Goal: Contribute content: Contribute content

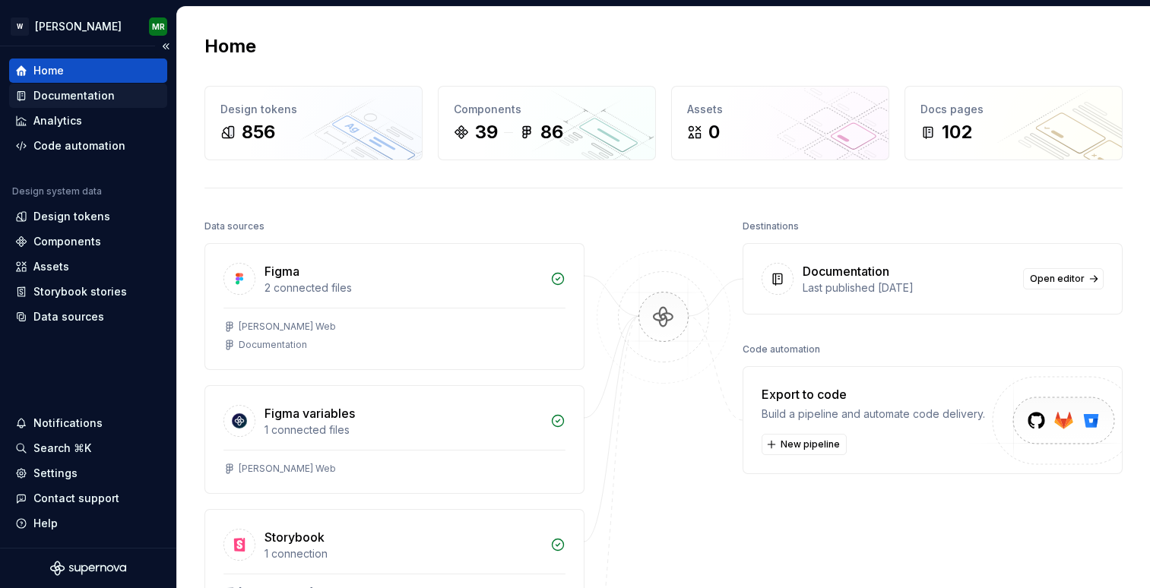
click at [83, 99] on div "Documentation" at bounding box center [73, 95] width 81 height 15
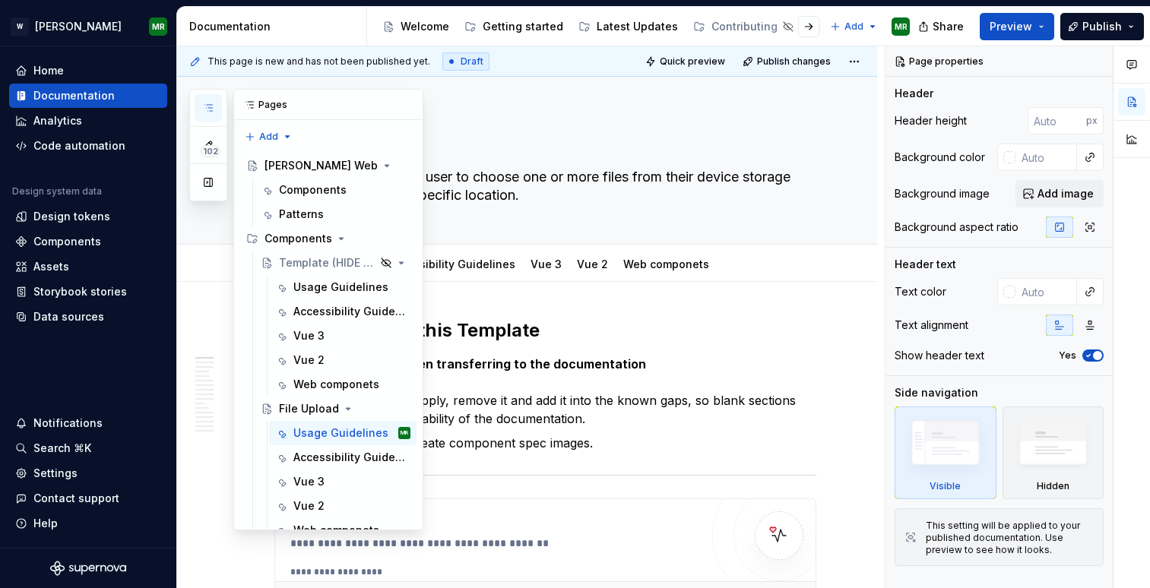
click at [213, 106] on icon "button" at bounding box center [208, 108] width 12 height 12
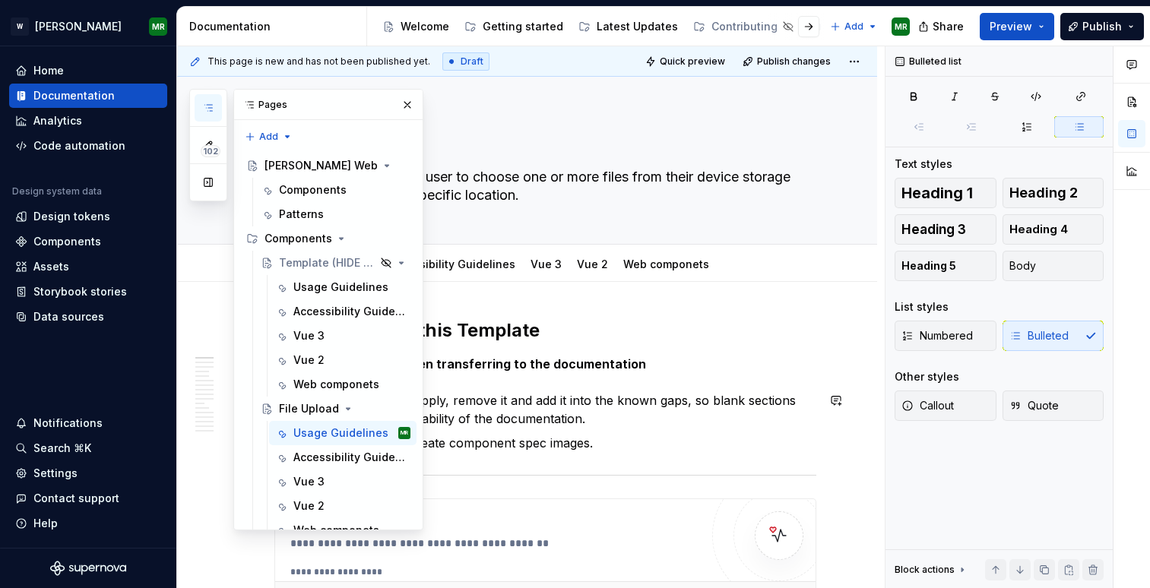
click at [570, 391] on p "If a section does not apply, remove it and add it into the known gaps, so blank…" at bounding box center [555, 409] width 524 height 36
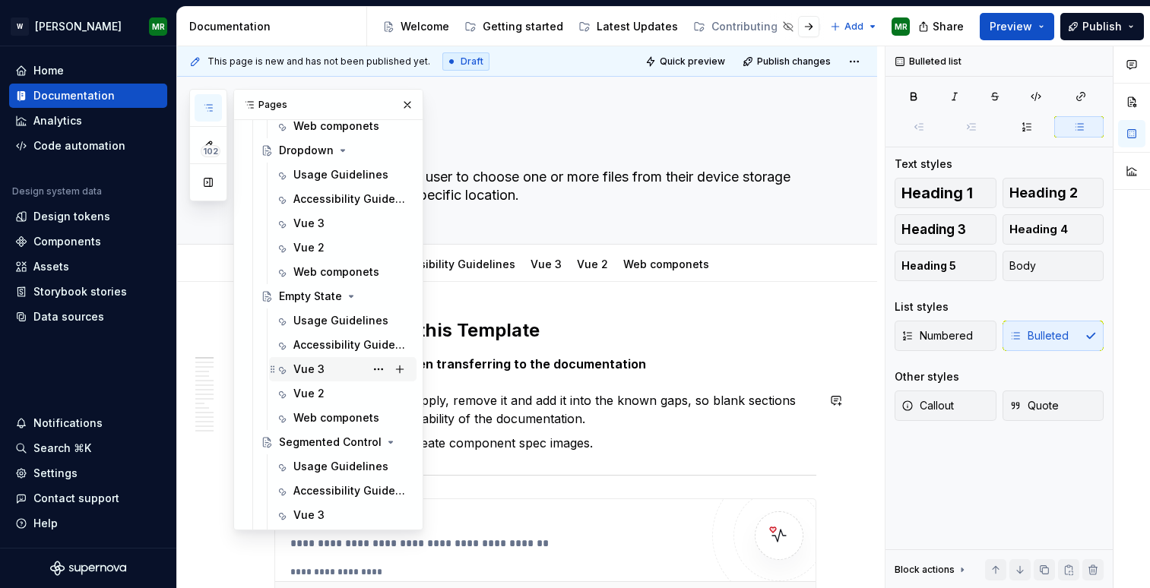
scroll to position [1748, 0]
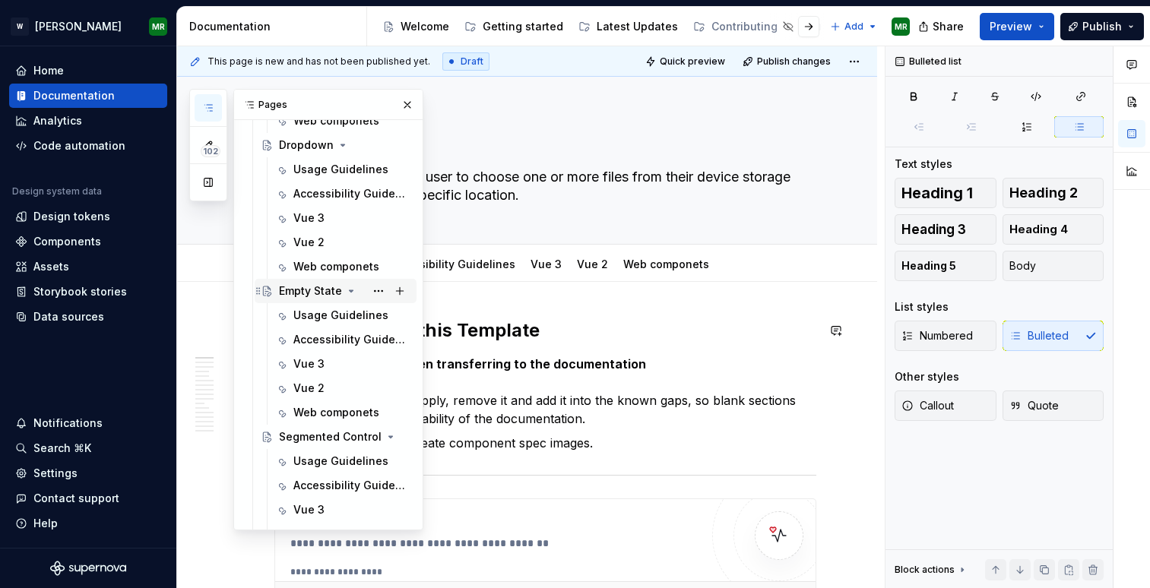
click at [315, 294] on div "Empty State" at bounding box center [310, 291] width 63 height 15
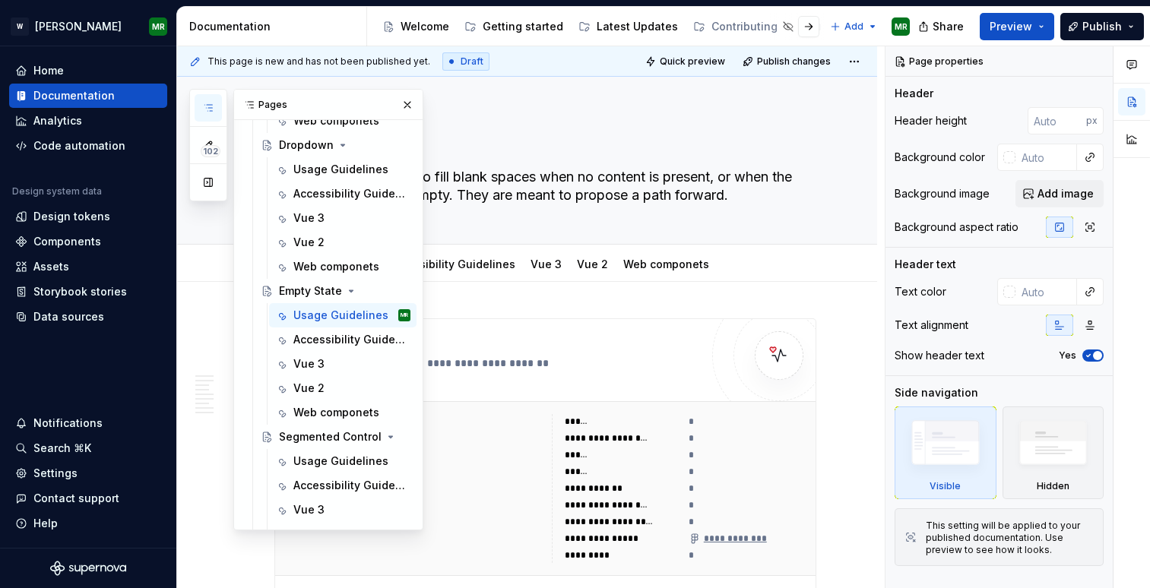
click at [207, 113] on icon "button" at bounding box center [208, 108] width 12 height 12
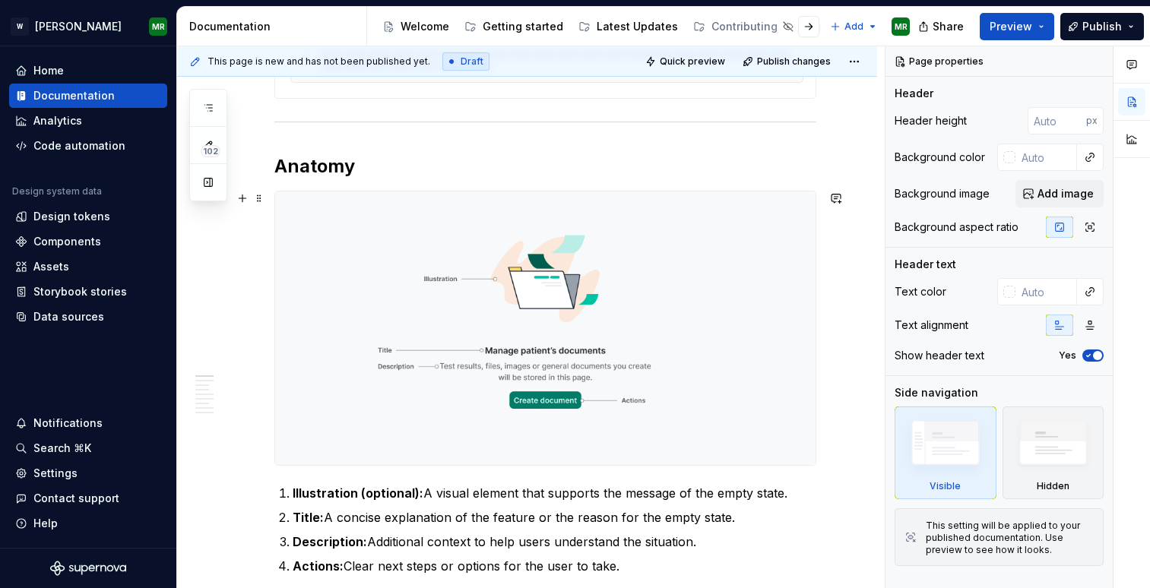
scroll to position [553, 0]
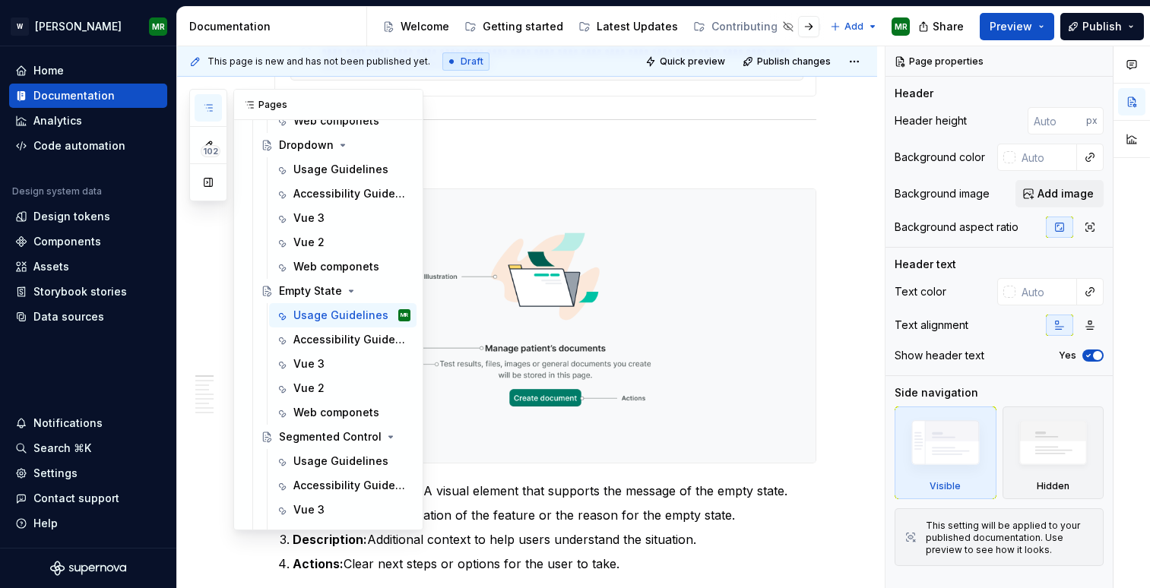
click at [209, 95] on button "button" at bounding box center [208, 107] width 27 height 27
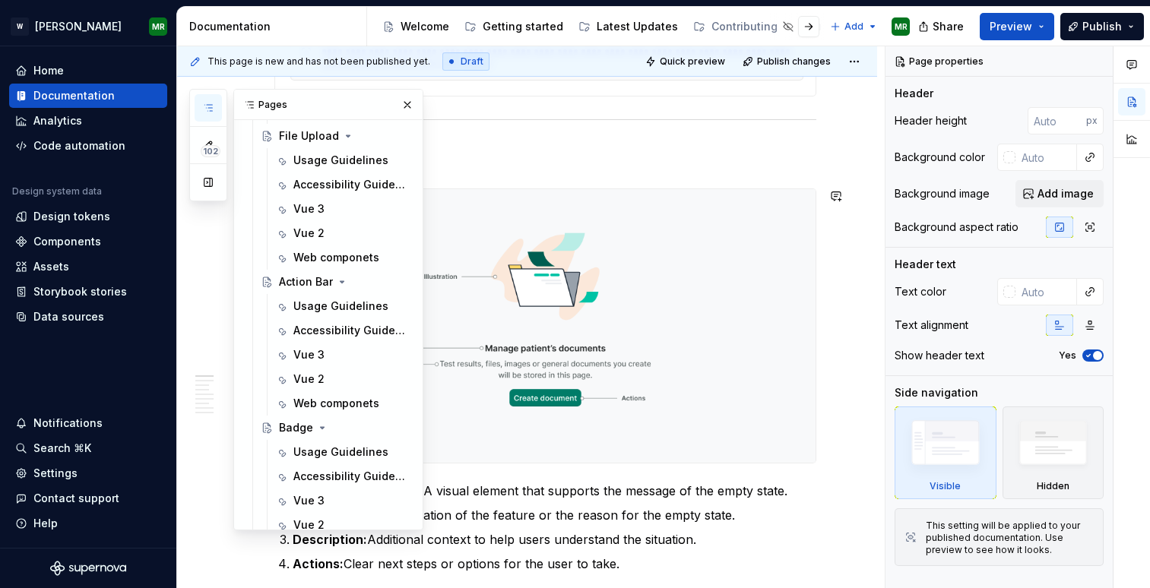
scroll to position [0, 0]
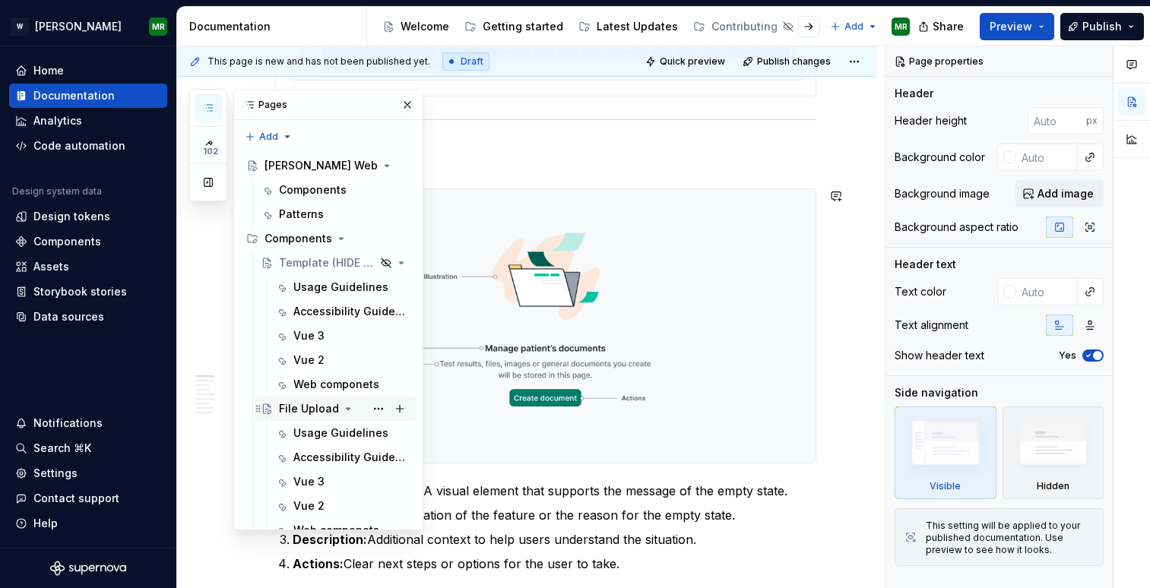
click at [312, 404] on div "File Upload" at bounding box center [309, 408] width 60 height 15
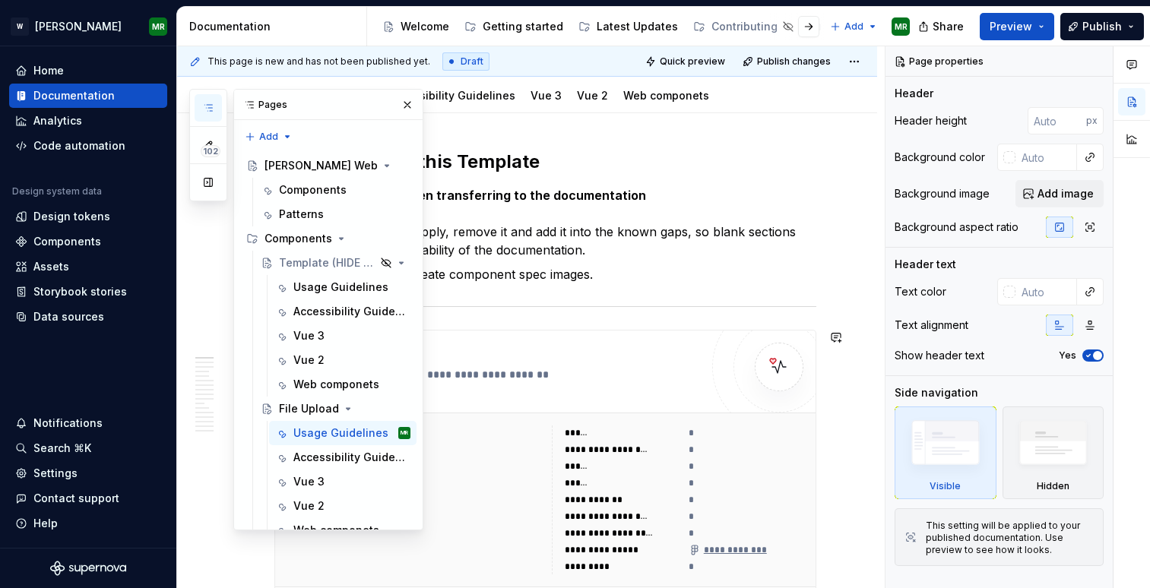
scroll to position [185, 0]
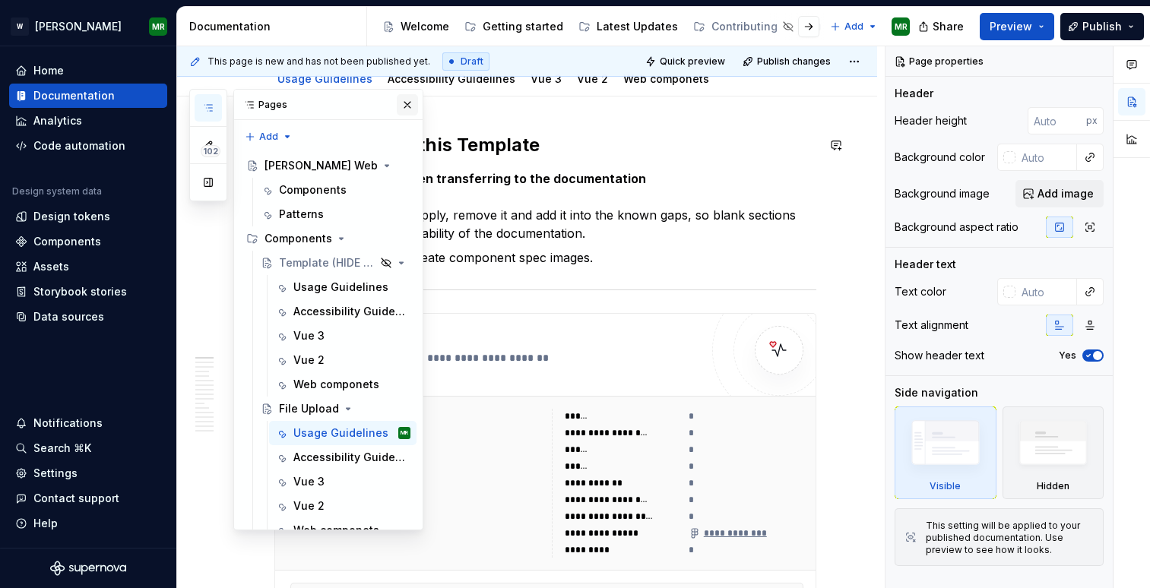
type textarea "*"
click at [405, 103] on button "button" at bounding box center [407, 104] width 21 height 21
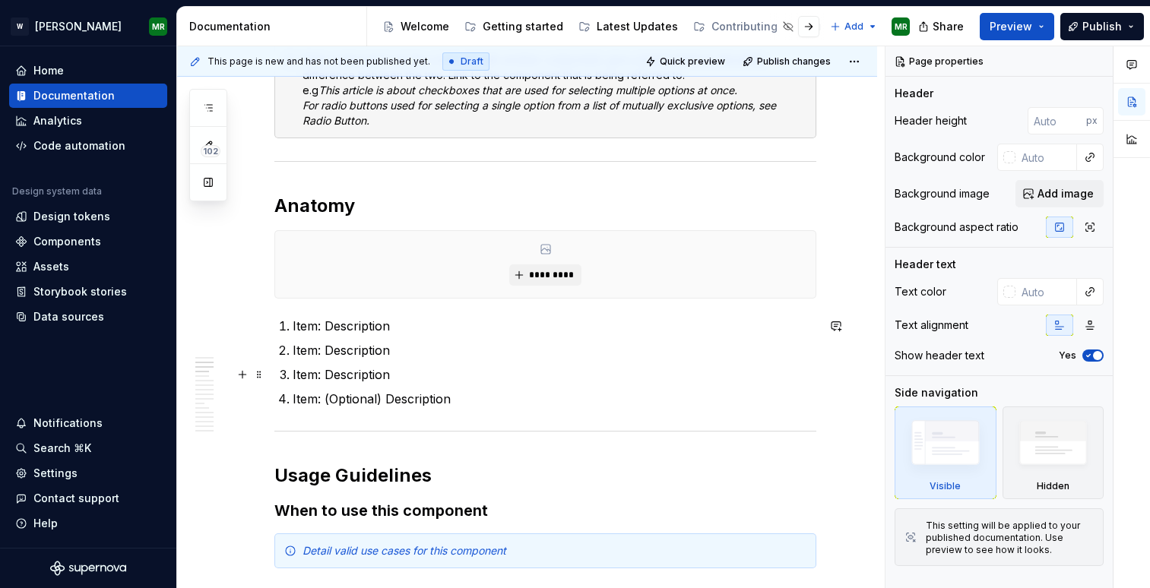
scroll to position [841, 0]
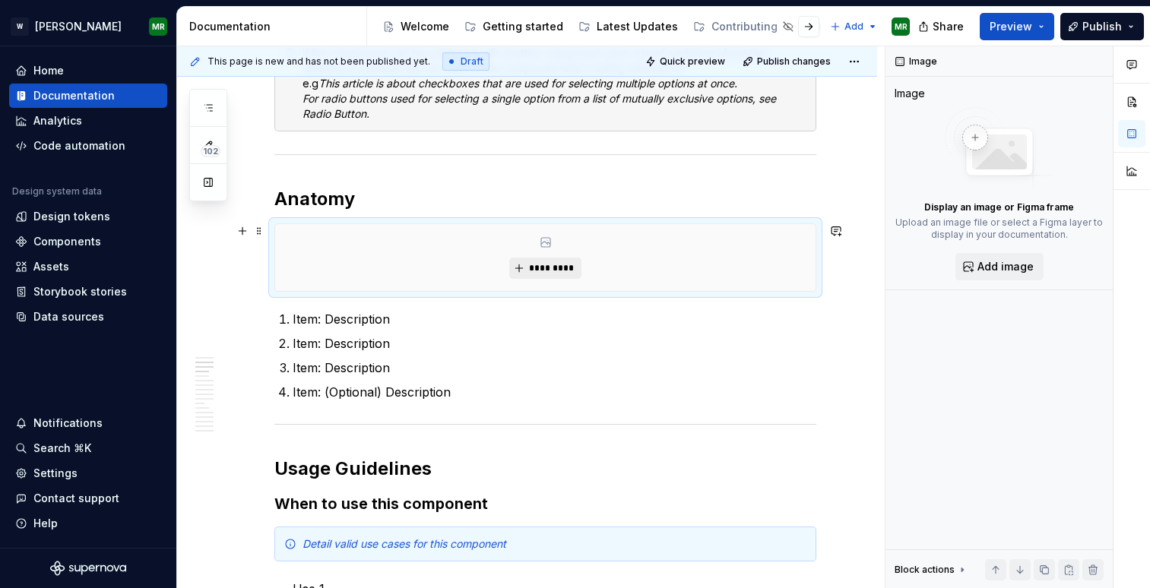
click at [552, 268] on span "*********" at bounding box center [551, 268] width 46 height 12
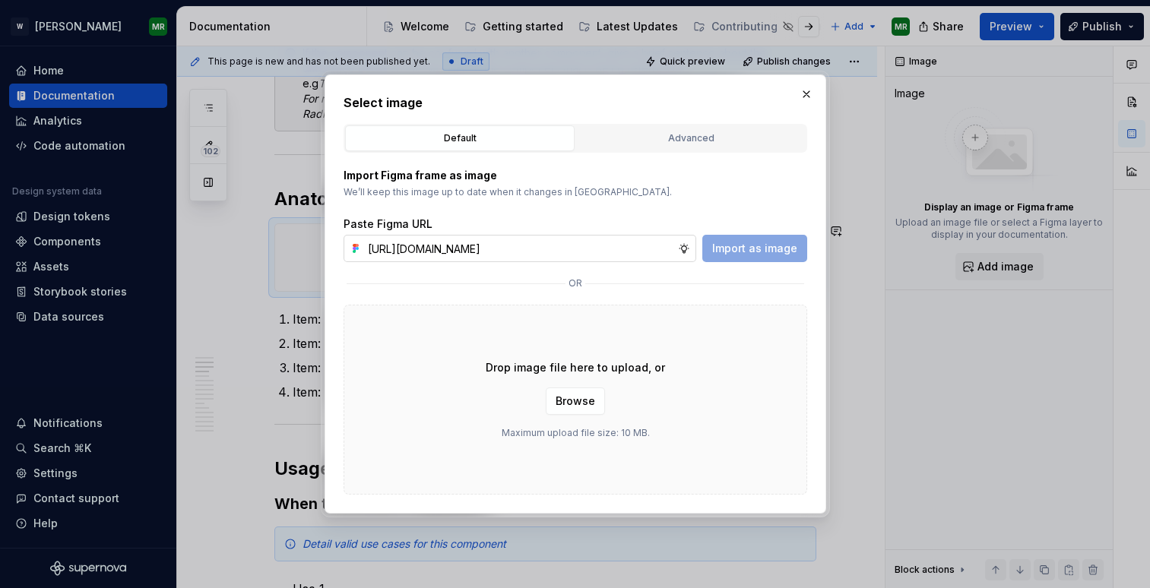
scroll to position [0, 310]
type input "[URL][DOMAIN_NAME]"
click at [737, 244] on span "Import as image" at bounding box center [754, 248] width 85 height 15
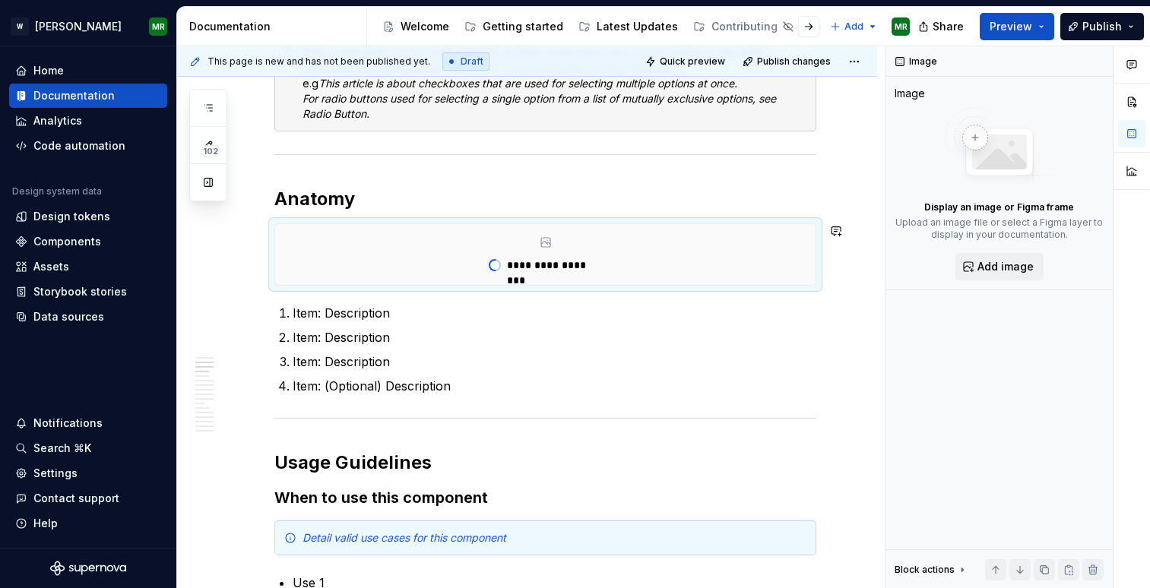
type textarea "*"
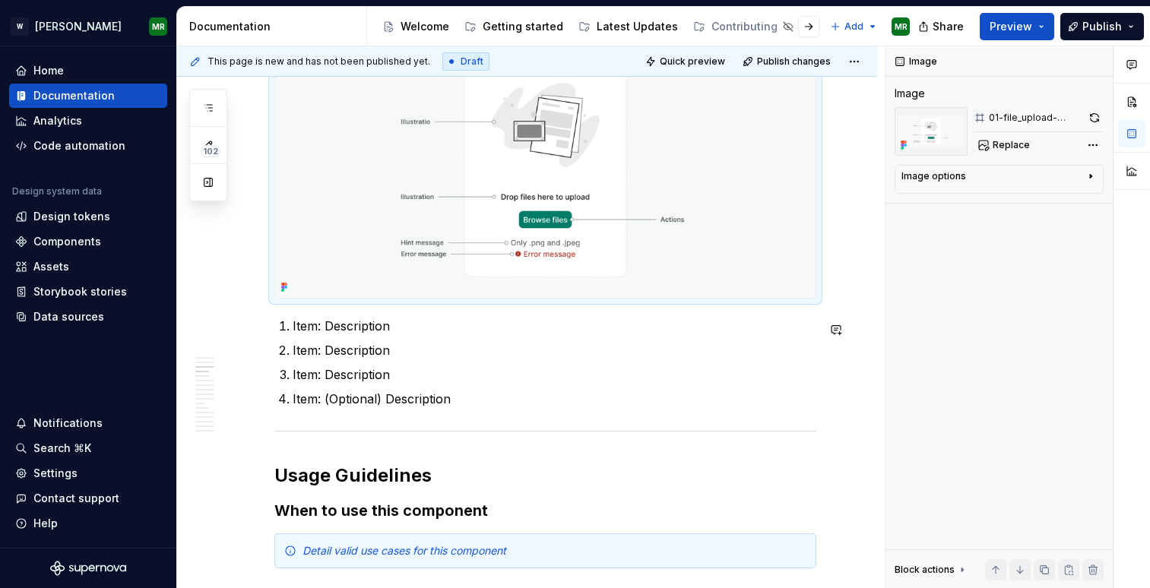
scroll to position [1017, 0]
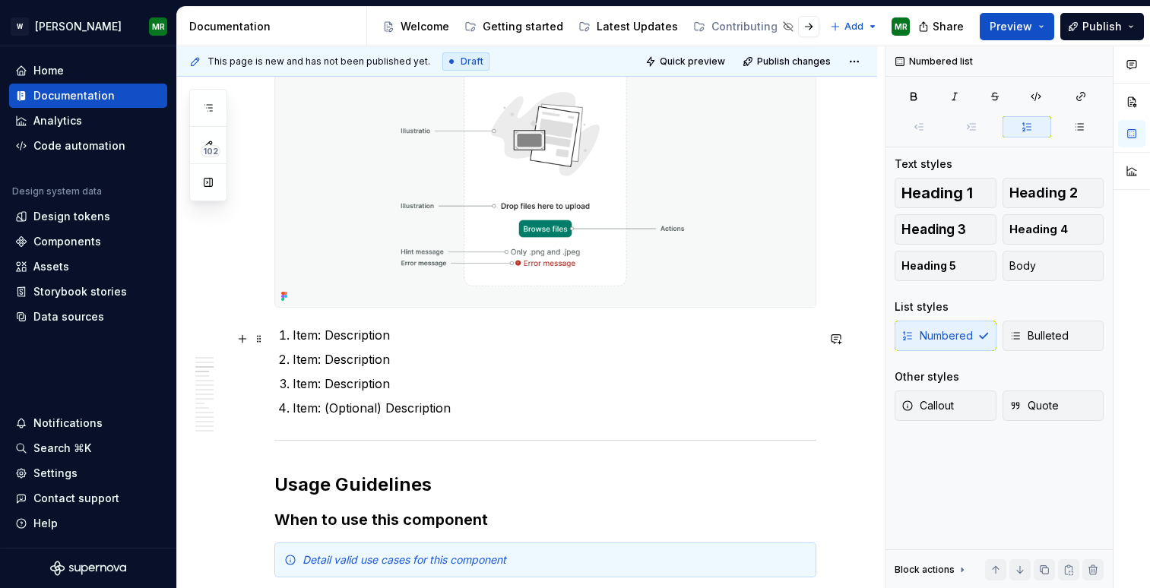
click at [315, 339] on p "Item: Description" at bounding box center [555, 335] width 524 height 18
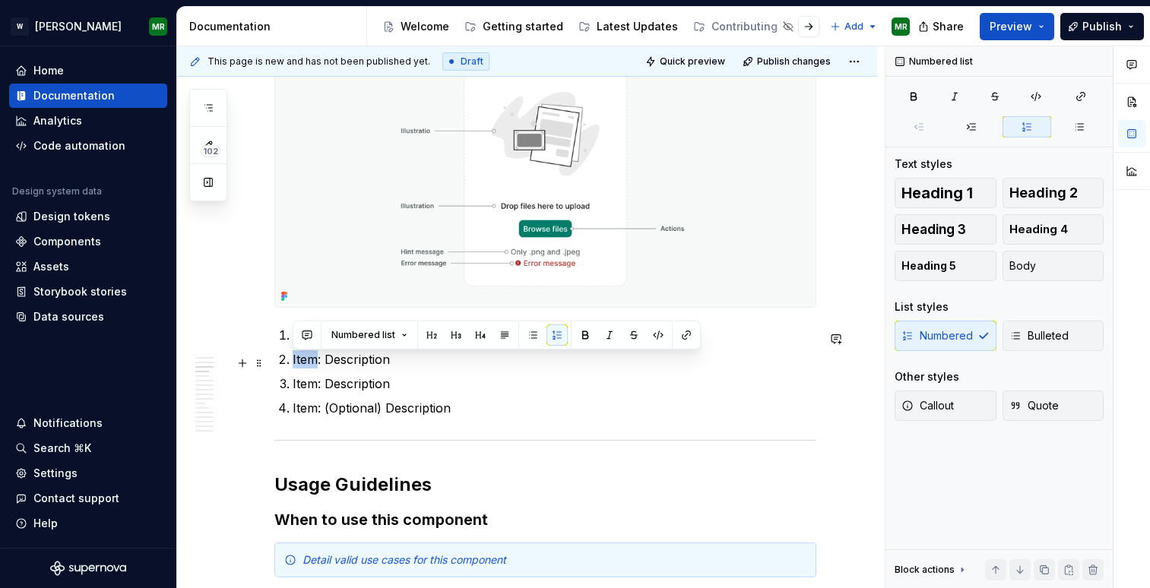
drag, startPoint x: 317, startPoint y: 366, endPoint x: 290, endPoint y: 368, distance: 27.4
click at [293, 368] on li "Item: Description" at bounding box center [555, 359] width 524 height 18
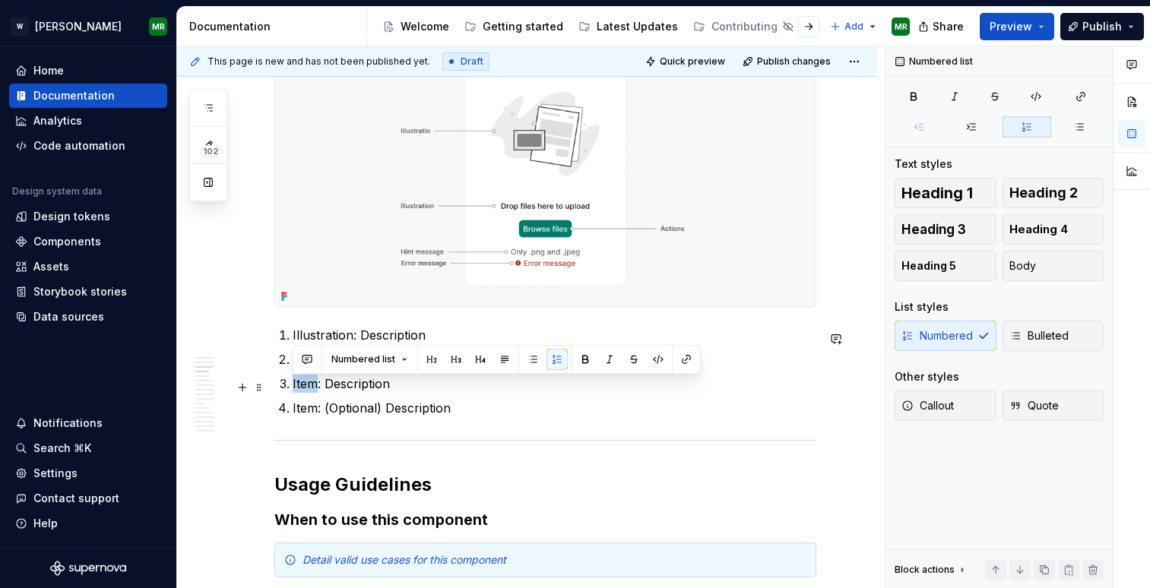
drag, startPoint x: 319, startPoint y: 389, endPoint x: 292, endPoint y: 389, distance: 27.4
click at [293, 389] on p "Item: Description" at bounding box center [555, 384] width 524 height 18
click at [1023, 21] on span "Preview" at bounding box center [1011, 26] width 43 height 15
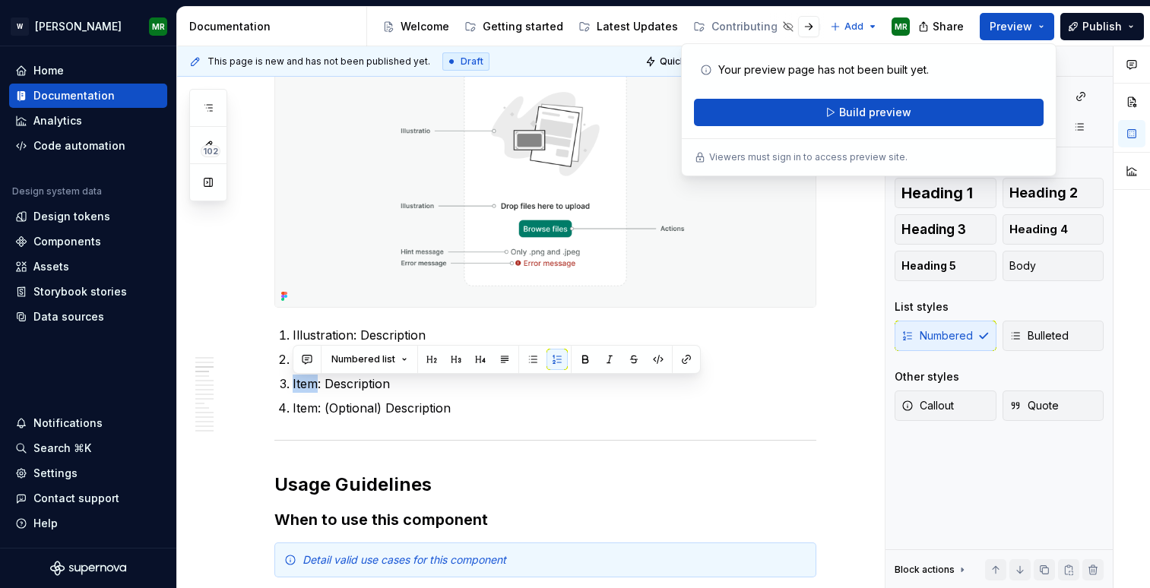
type textarea "*"
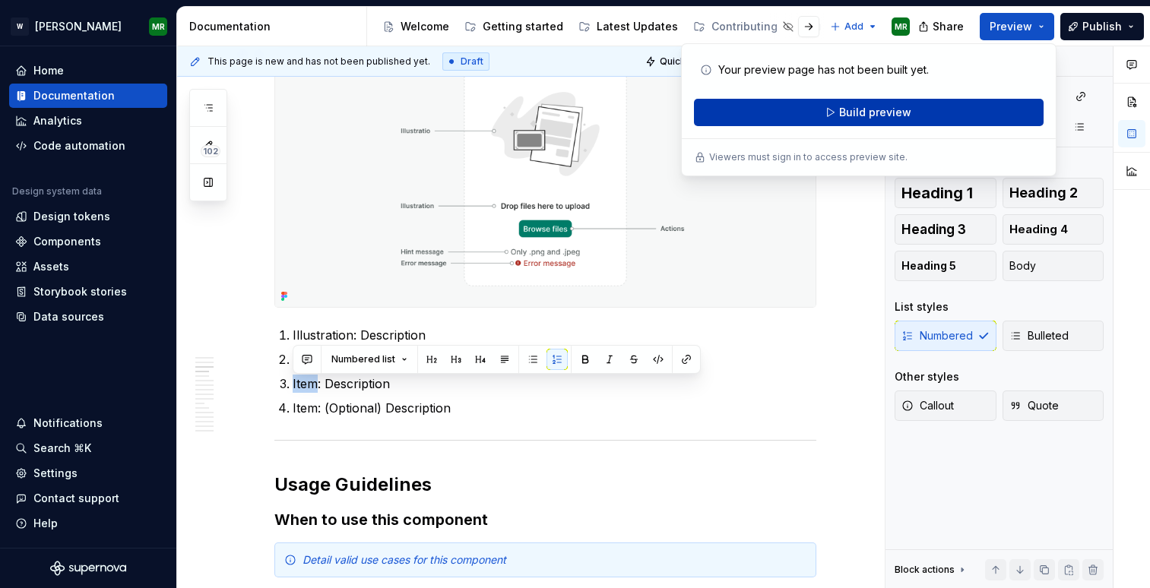
click at [839, 109] on button "Build preview" at bounding box center [869, 112] width 350 height 27
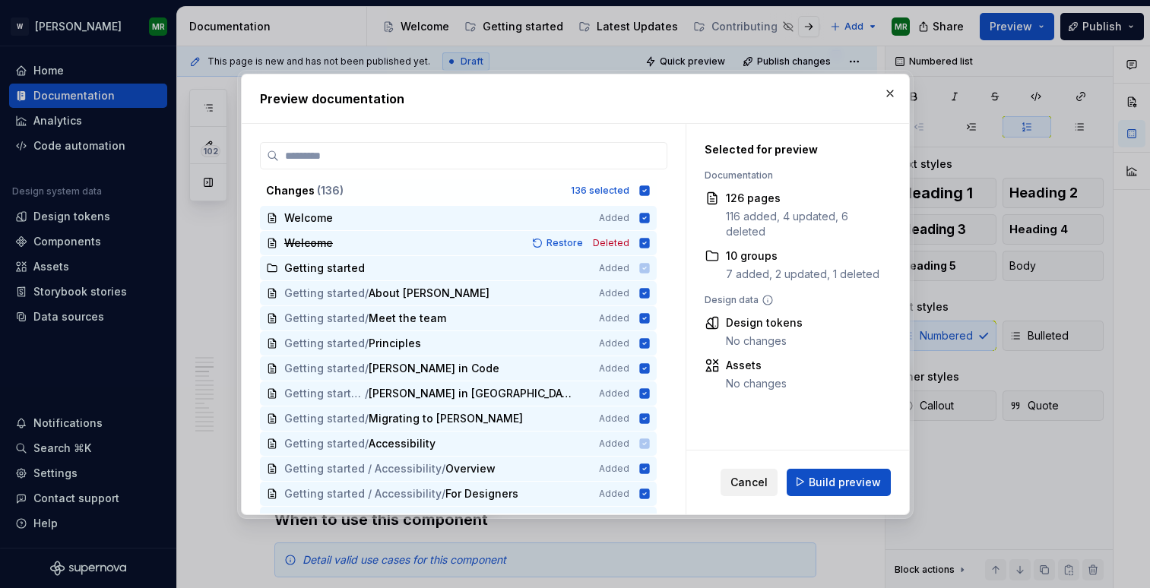
click at [750, 482] on span "Cancel" at bounding box center [748, 481] width 37 height 15
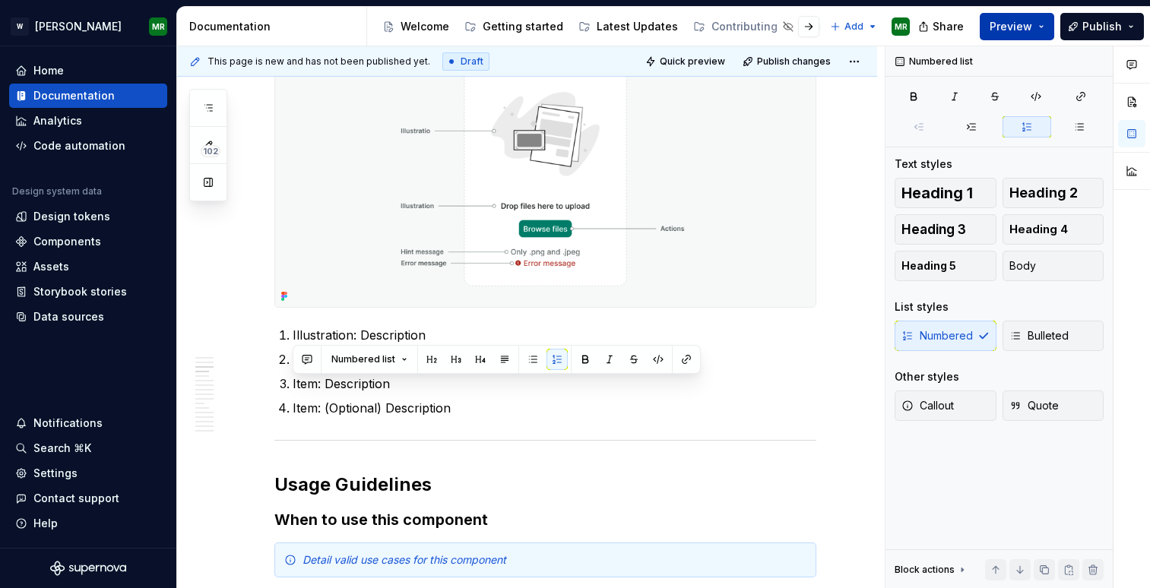
click at [1037, 31] on button "Preview" at bounding box center [1017, 26] width 74 height 27
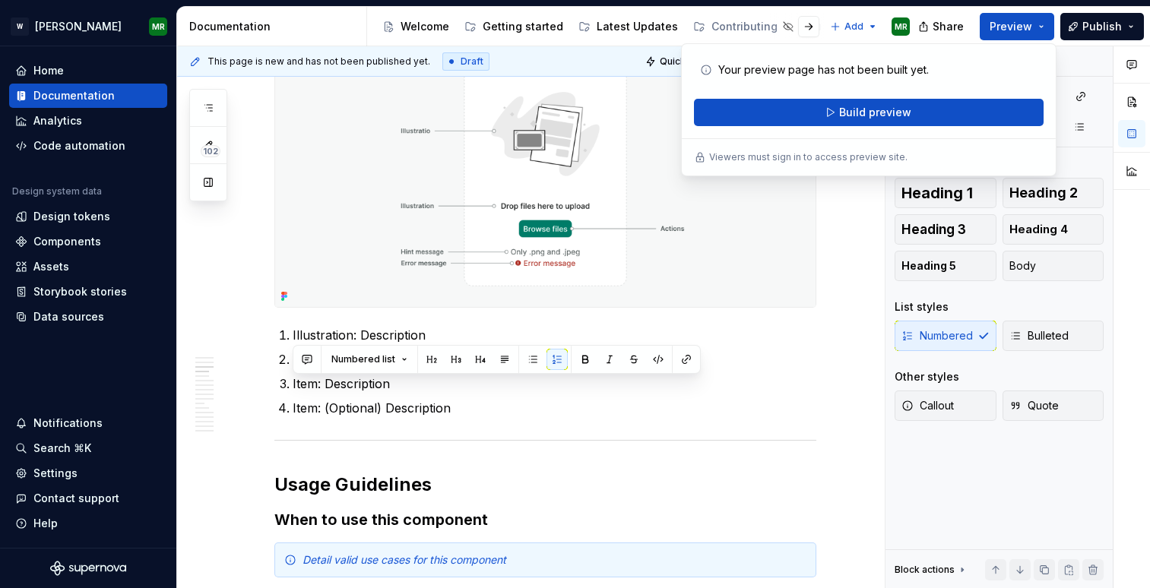
click at [911, 70] on p "Your preview page has not been built yet." at bounding box center [823, 69] width 211 height 15
click at [1032, 26] on span "Preview" at bounding box center [1011, 26] width 43 height 15
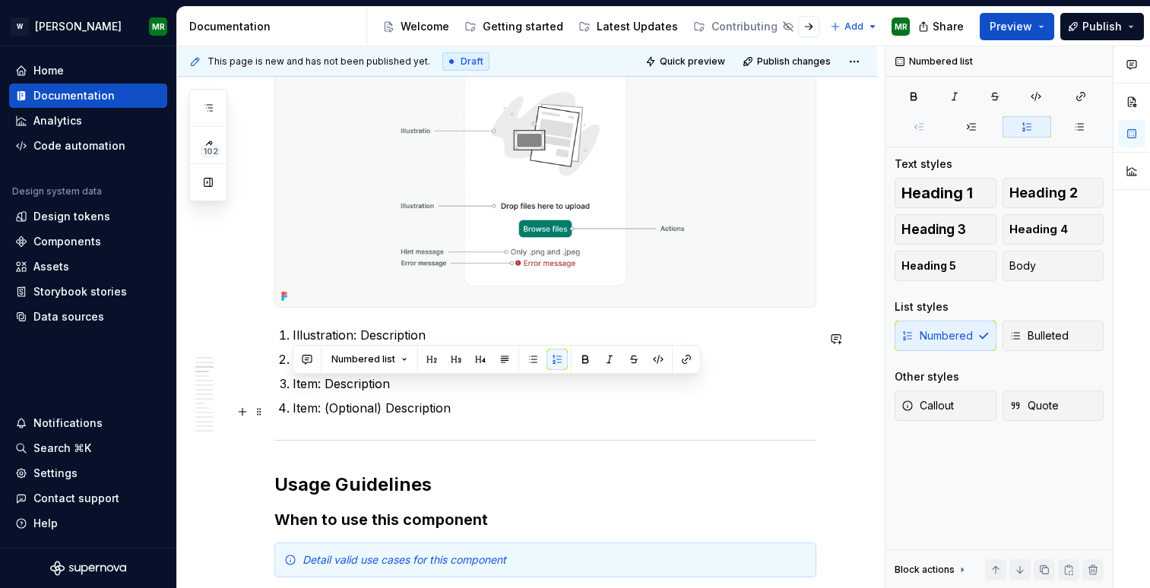
click at [311, 413] on p "Item: (Optional) Description" at bounding box center [555, 408] width 524 height 18
drag, startPoint x: 317, startPoint y: 390, endPoint x: 293, endPoint y: 393, distance: 24.5
click at [293, 393] on p "Item: Description" at bounding box center [555, 384] width 524 height 18
click at [46, 66] on div "Home" at bounding box center [48, 70] width 30 height 15
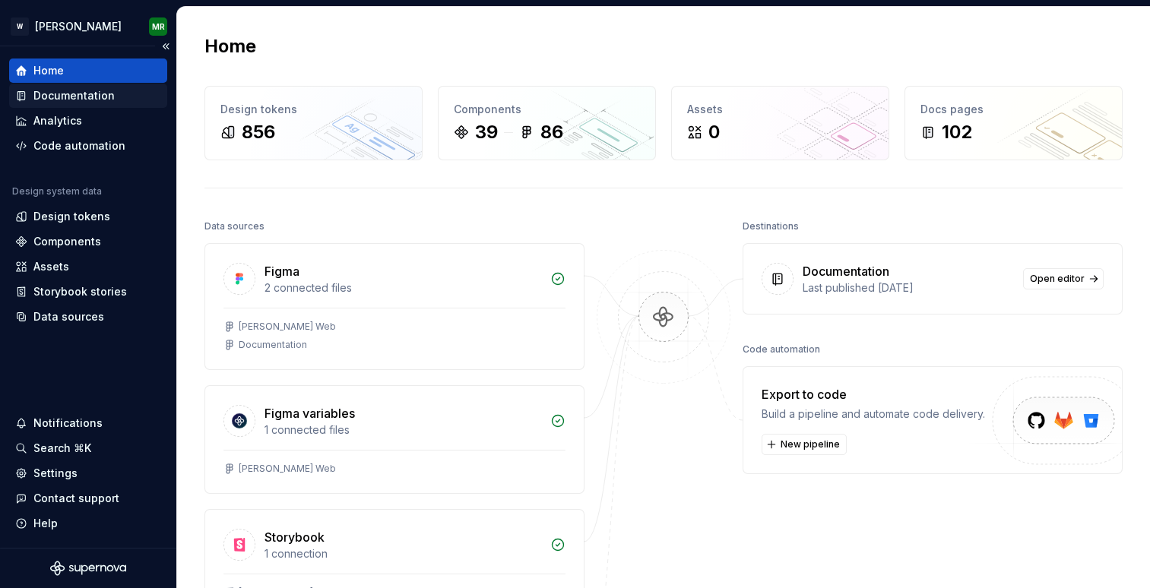
click at [71, 95] on div "Documentation" at bounding box center [73, 95] width 81 height 15
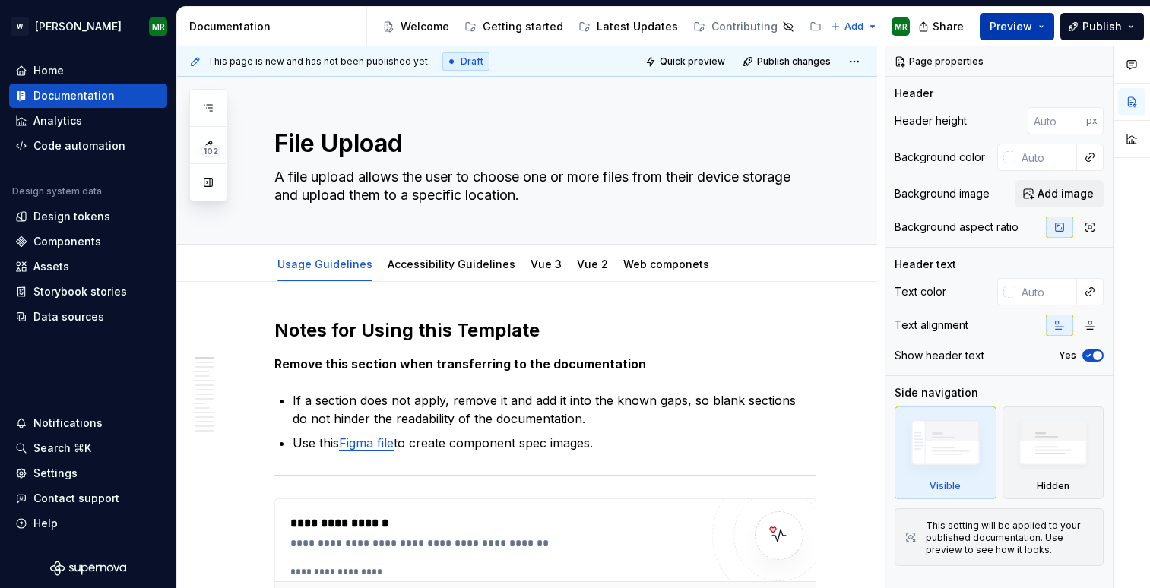
click at [1031, 26] on span "Preview" at bounding box center [1011, 26] width 43 height 15
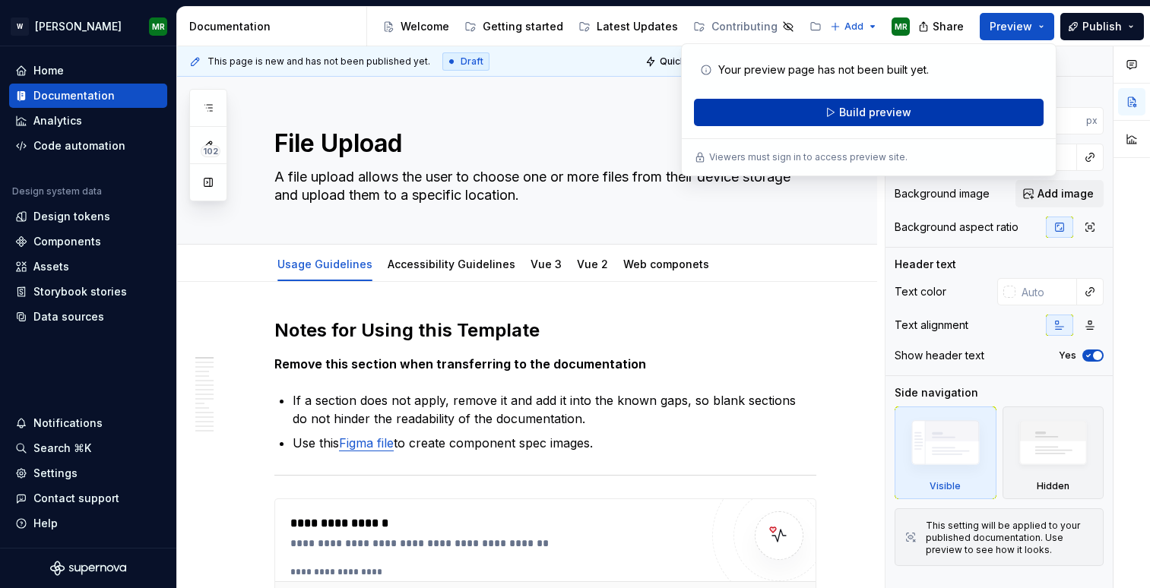
click at [892, 106] on span "Build preview" at bounding box center [875, 112] width 72 height 15
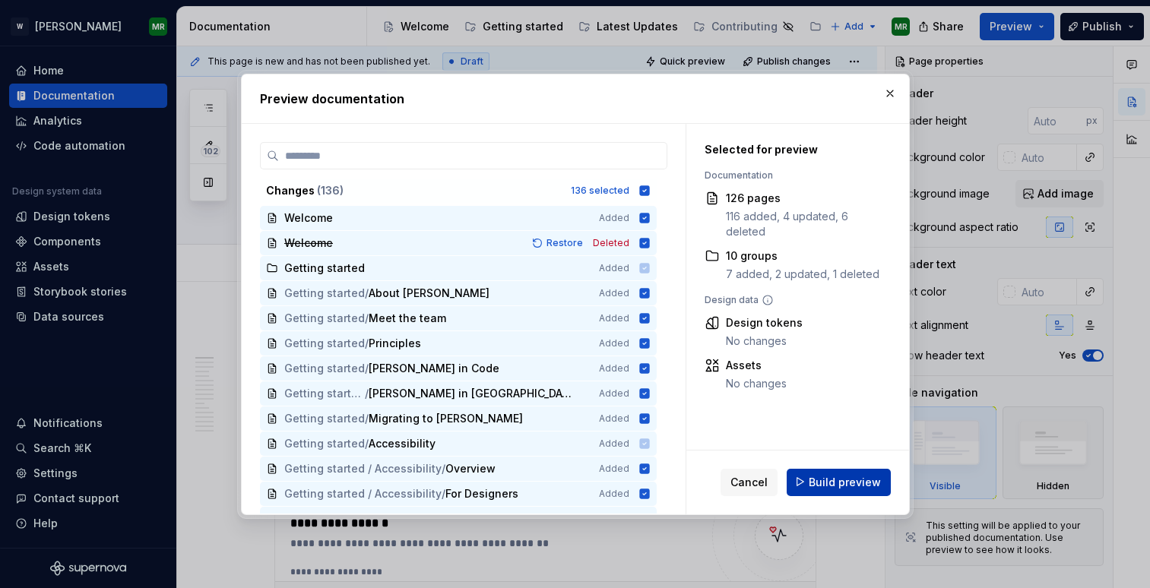
click at [823, 480] on span "Build preview" at bounding box center [845, 481] width 72 height 15
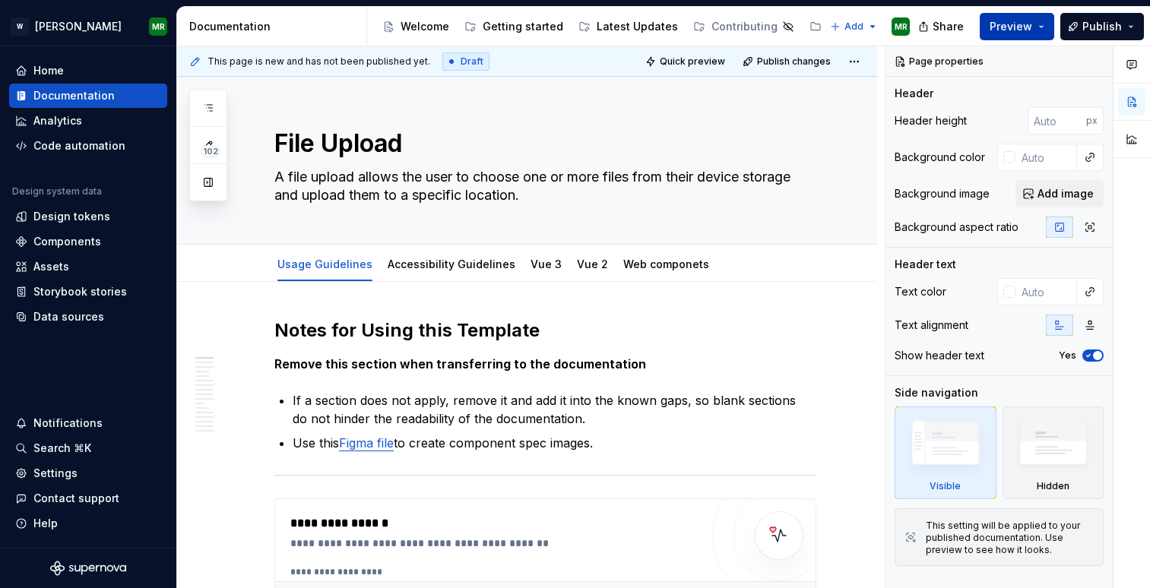
click at [1011, 17] on button "Preview" at bounding box center [1017, 26] width 74 height 27
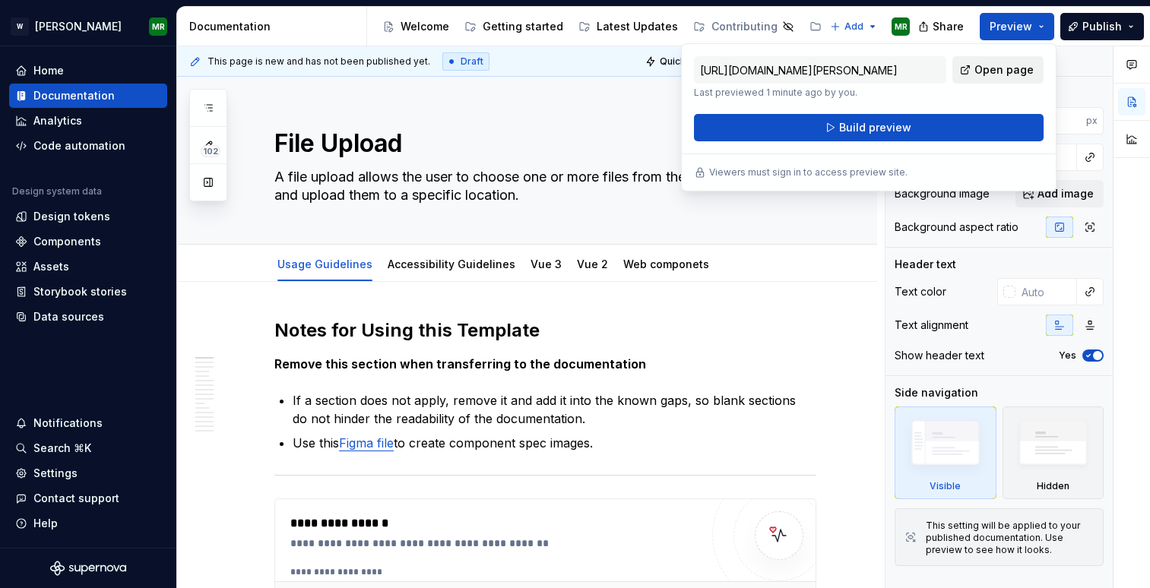
click at [992, 65] on span "Open page" at bounding box center [1003, 69] width 59 height 15
type textarea "*"
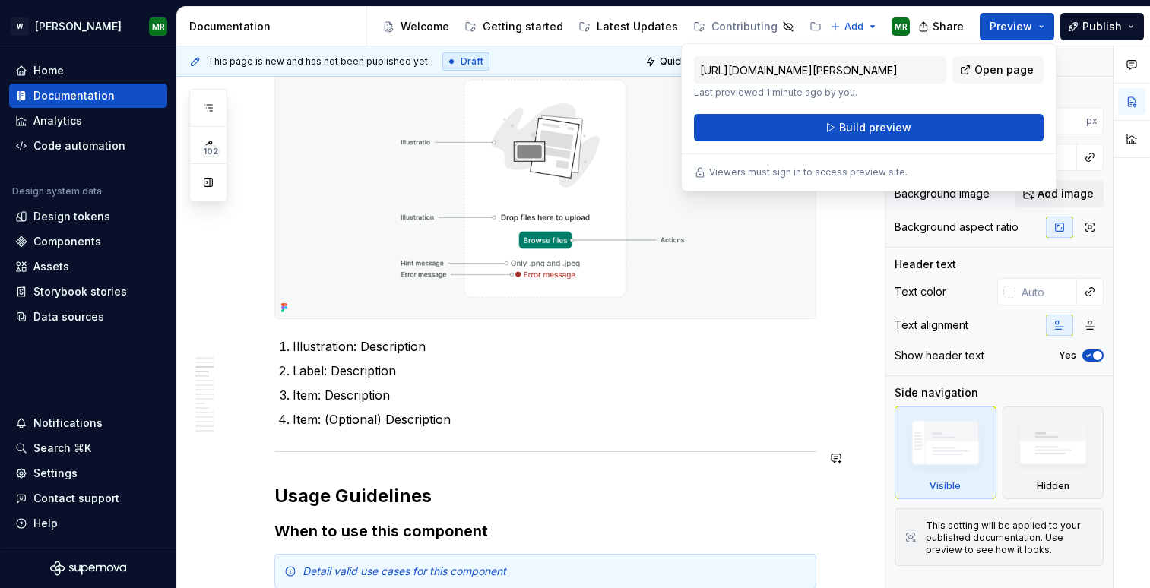
scroll to position [1016, 0]
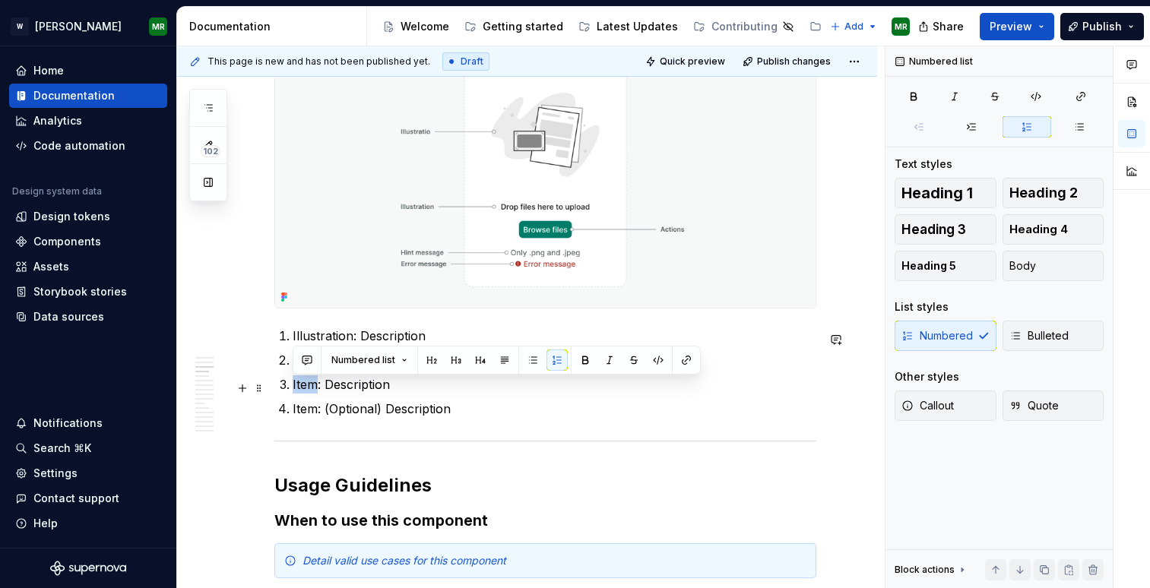
drag, startPoint x: 317, startPoint y: 388, endPoint x: 292, endPoint y: 387, distance: 25.1
click at [293, 387] on p "Item: Description" at bounding box center [555, 385] width 524 height 18
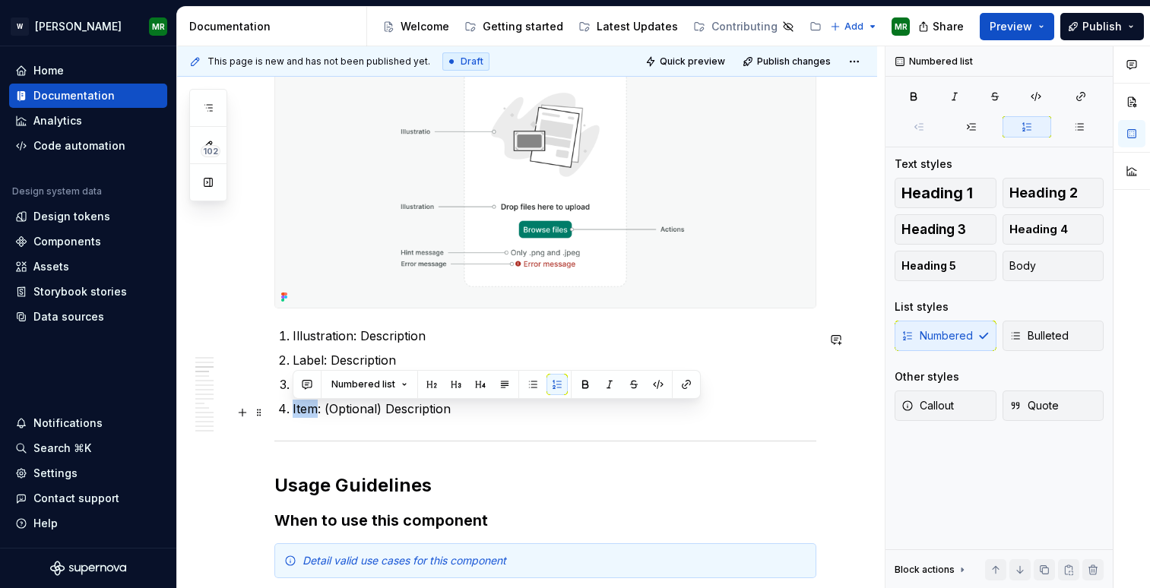
drag, startPoint x: 318, startPoint y: 417, endPoint x: 291, endPoint y: 417, distance: 27.4
click at [293, 417] on li "Item: (Optional) Description" at bounding box center [555, 409] width 524 height 18
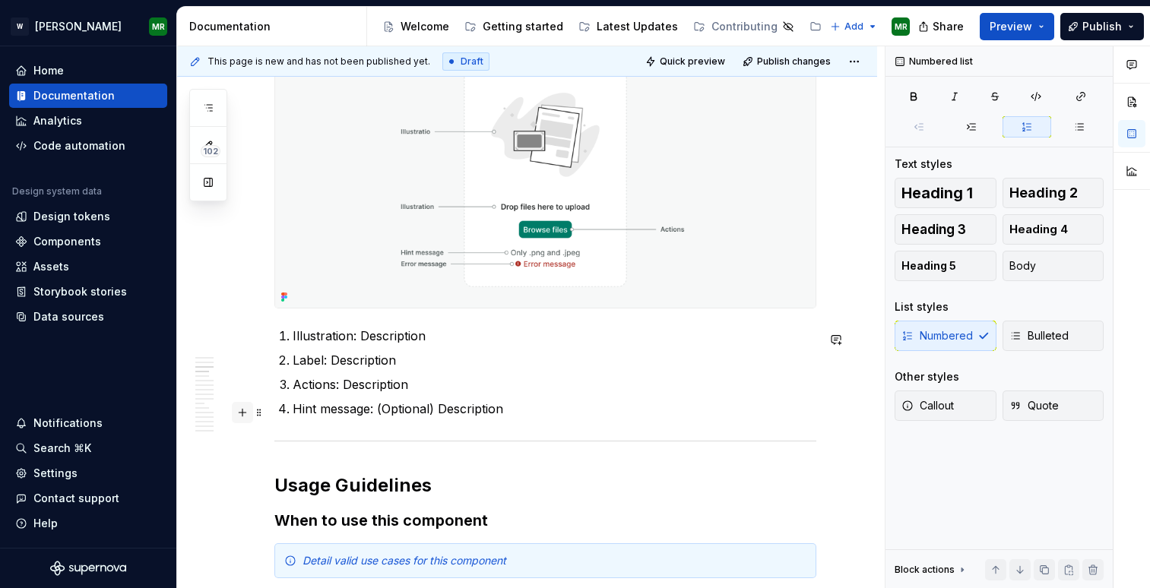
click at [243, 411] on button "button" at bounding box center [242, 412] width 21 height 21
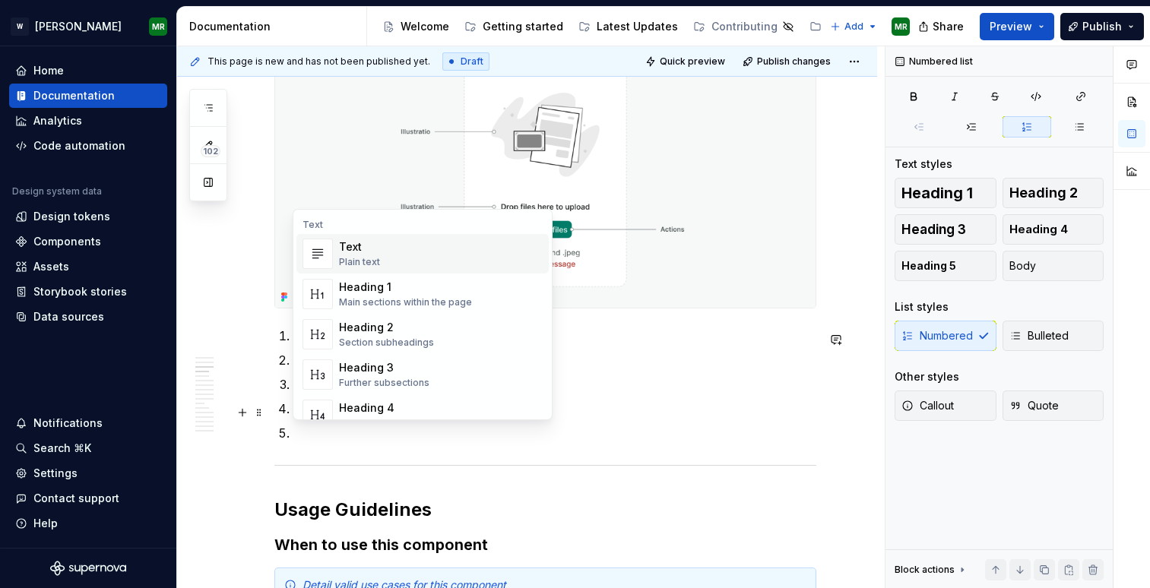
click at [362, 247] on div "Text" at bounding box center [359, 246] width 41 height 15
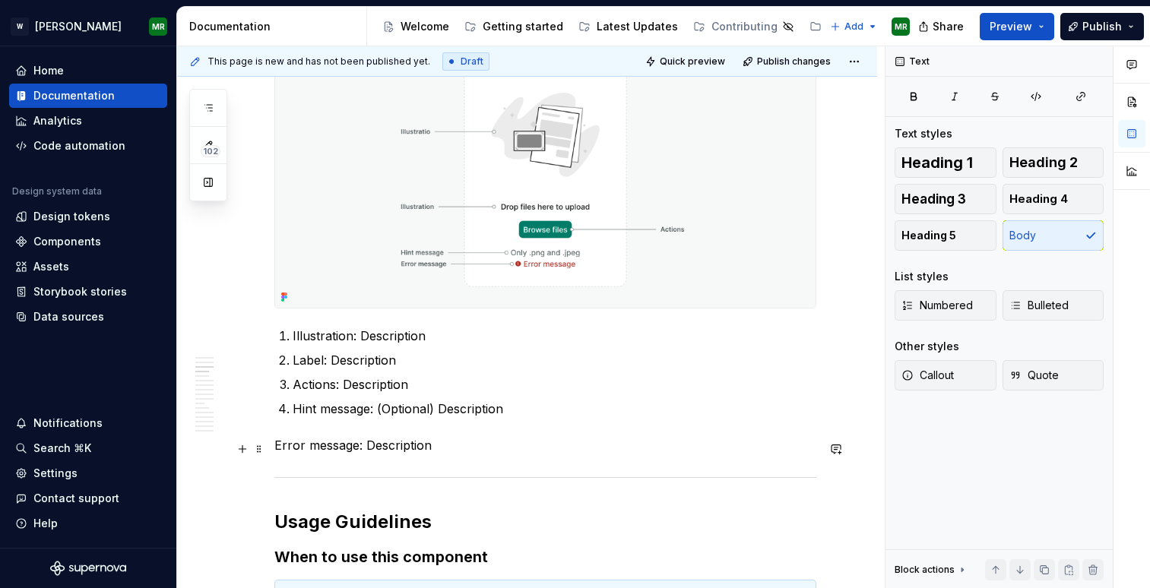
click at [279, 448] on p "Error message: Description" at bounding box center [545, 445] width 542 height 18
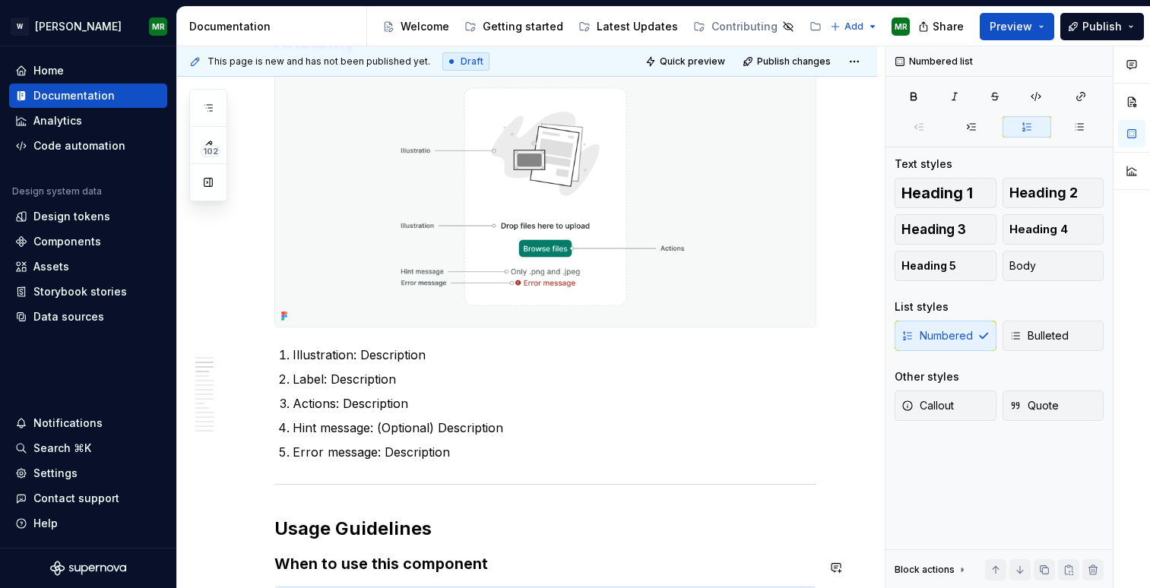
scroll to position [0, 0]
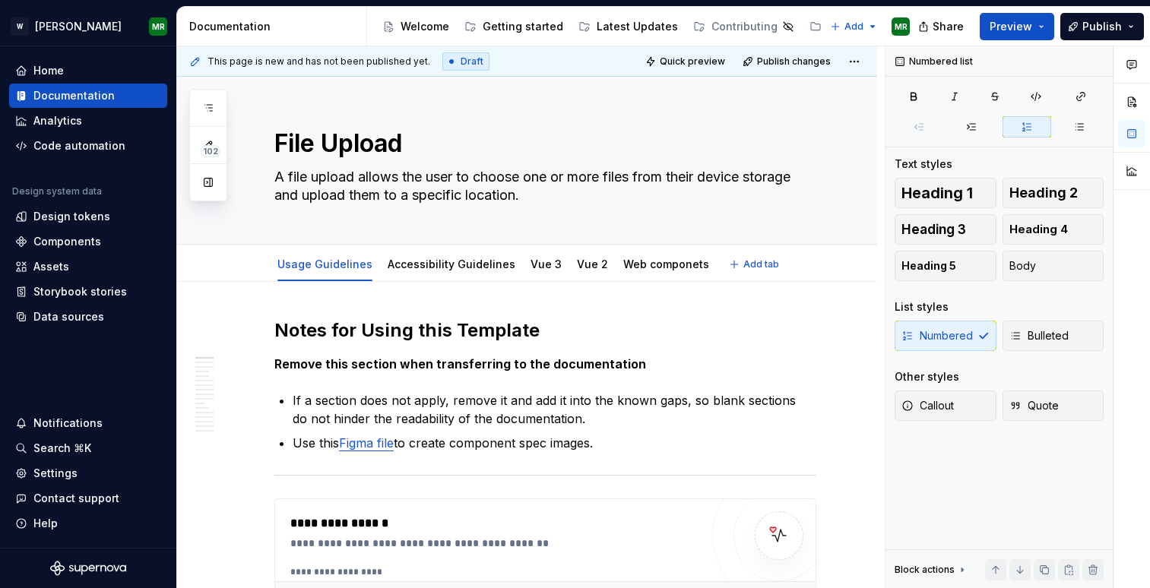
type textarea "*"
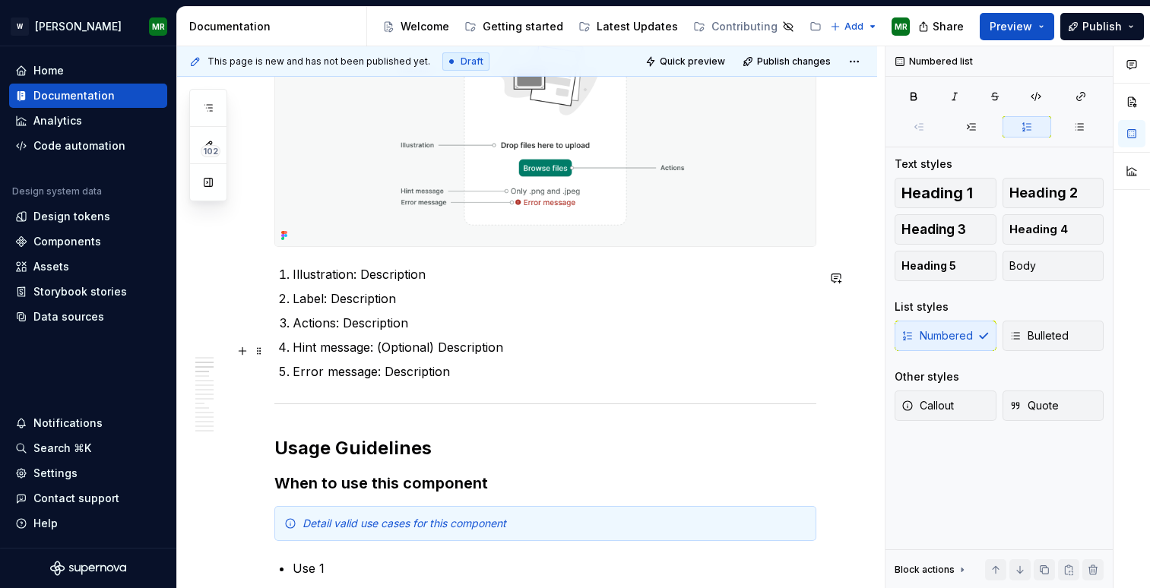
scroll to position [1085, 0]
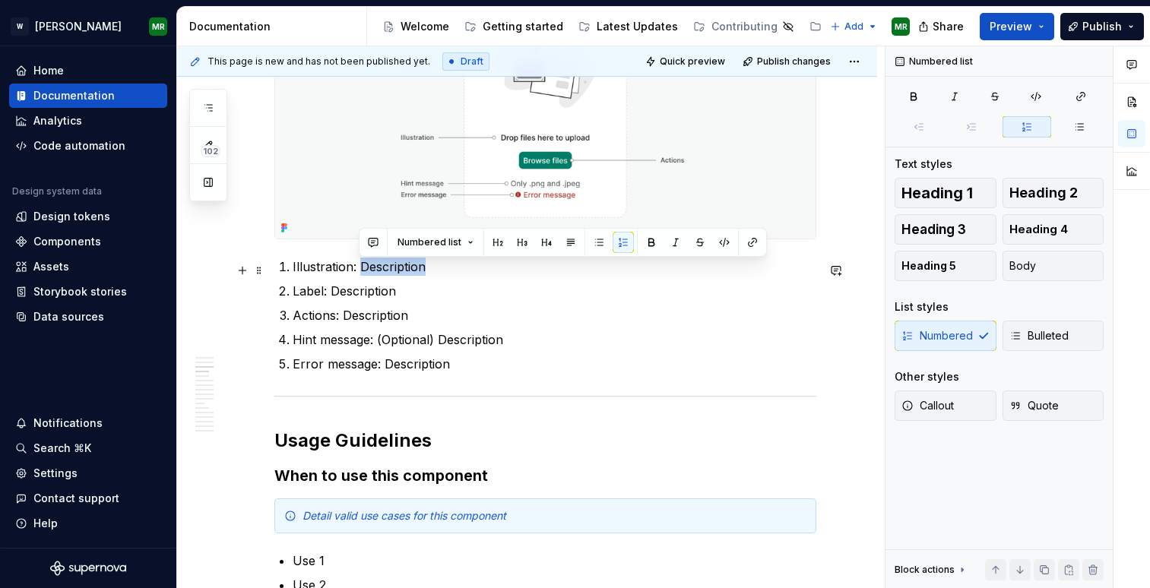
drag, startPoint x: 361, startPoint y: 273, endPoint x: 422, endPoint y: 274, distance: 60.8
click at [422, 274] on p "Illustration: Description" at bounding box center [555, 267] width 524 height 18
